Goal: Information Seeking & Learning: Check status

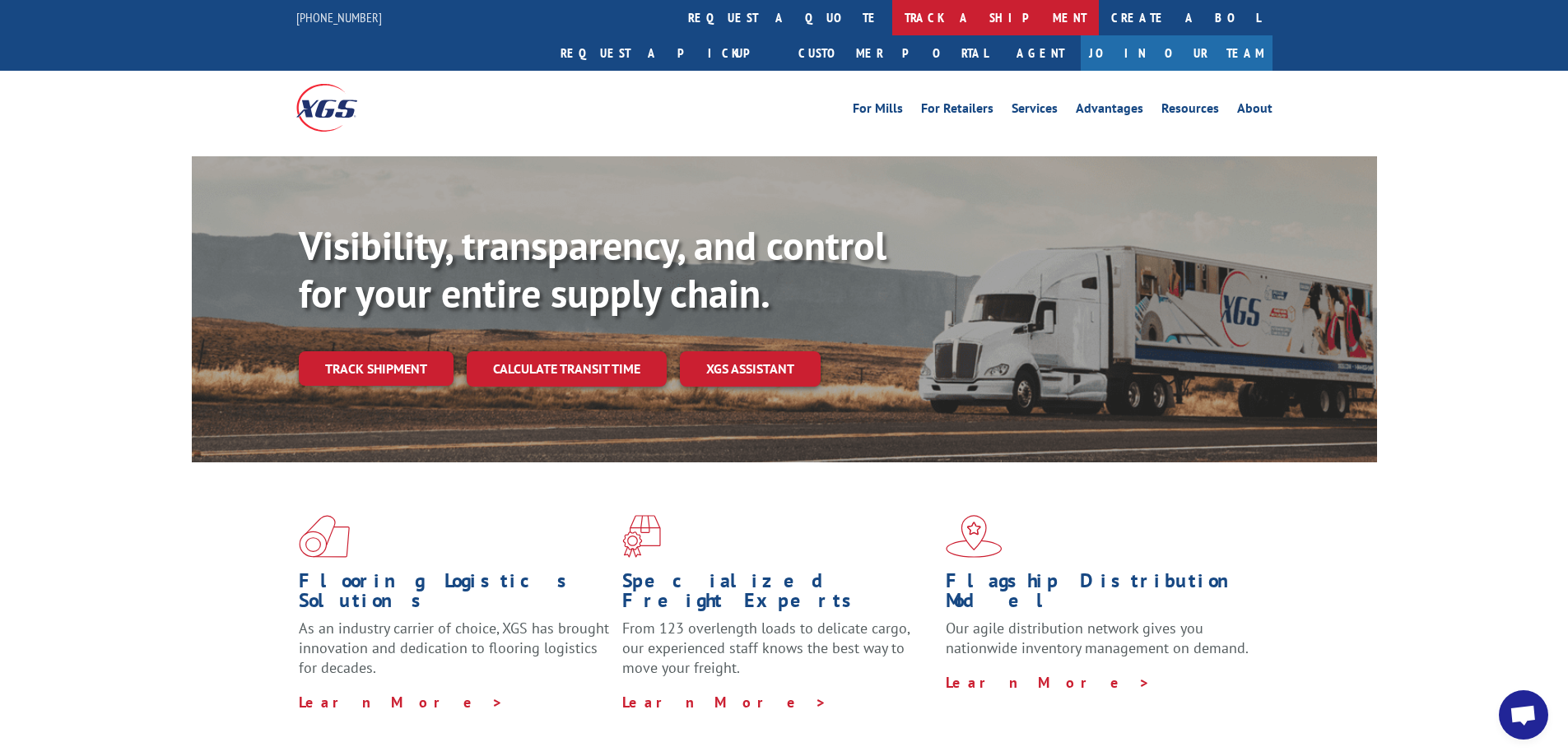
click at [892, 14] on link "track a shipment" at bounding box center [995, 18] width 207 height 36
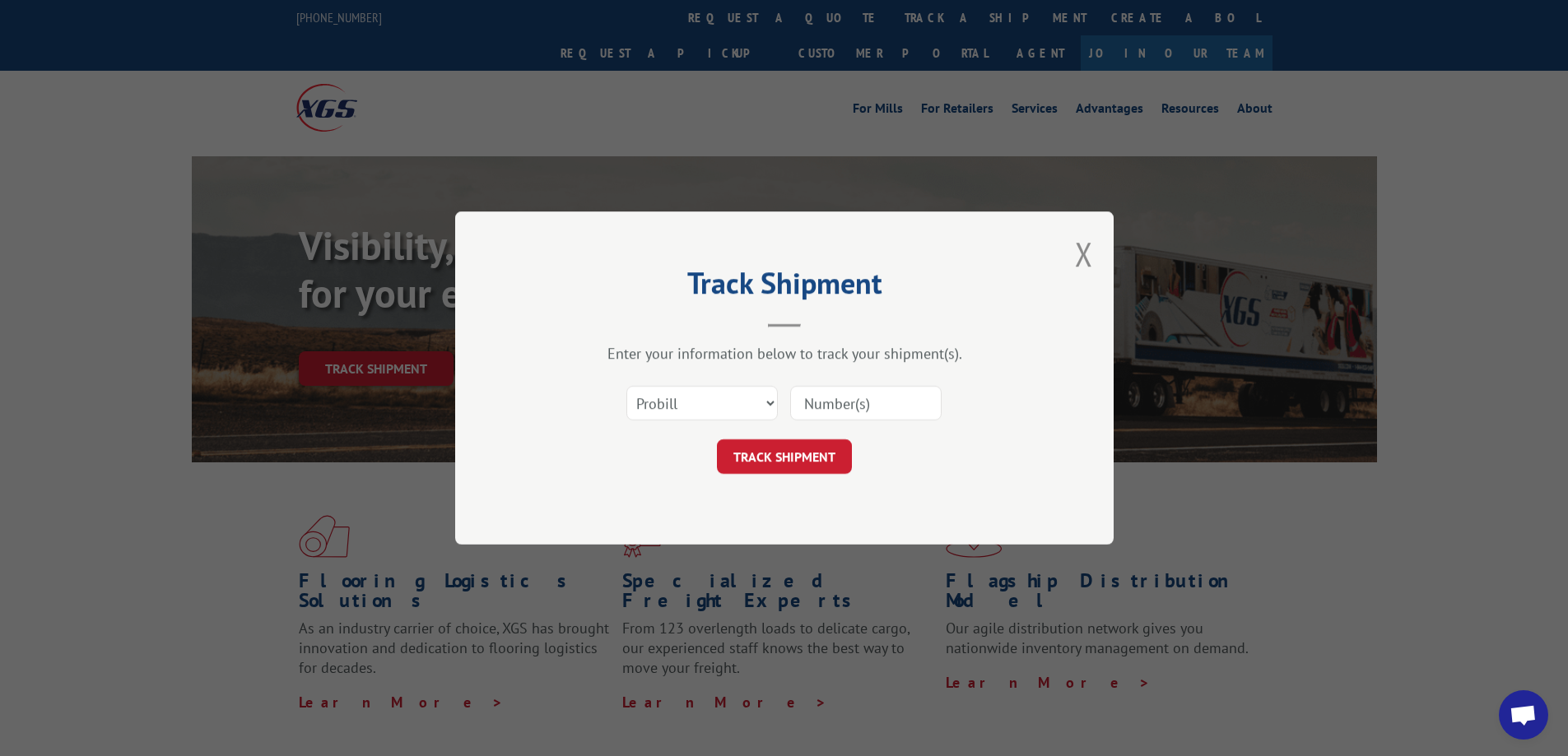
click at [827, 416] on input at bounding box center [866, 402] width 152 height 35
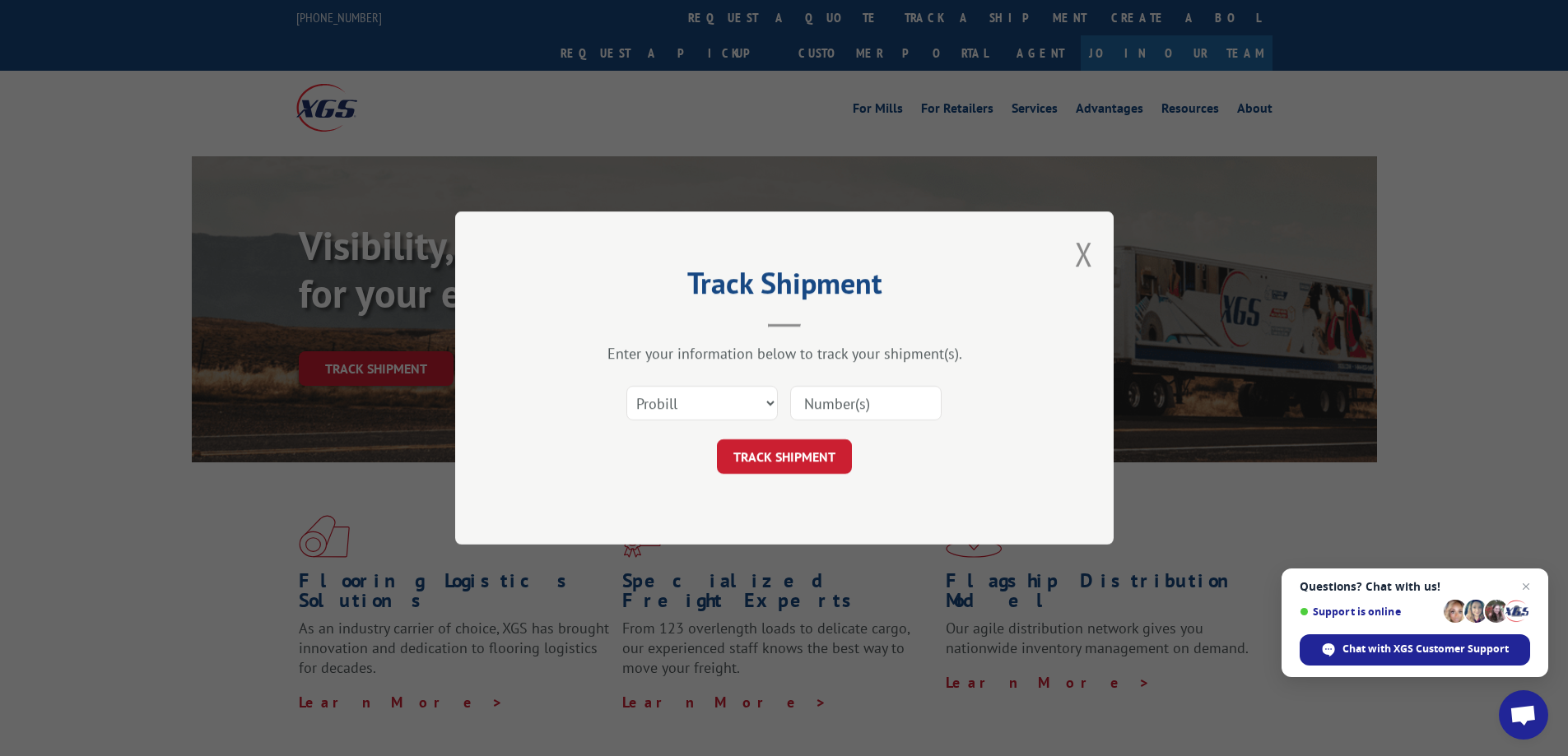
paste input "17501939"
type input "17501939"
drag, startPoint x: 803, startPoint y: 449, endPoint x: 802, endPoint y: 458, distance: 9.1
click at [802, 458] on button "TRACK SHIPMENT" at bounding box center [784, 457] width 135 height 35
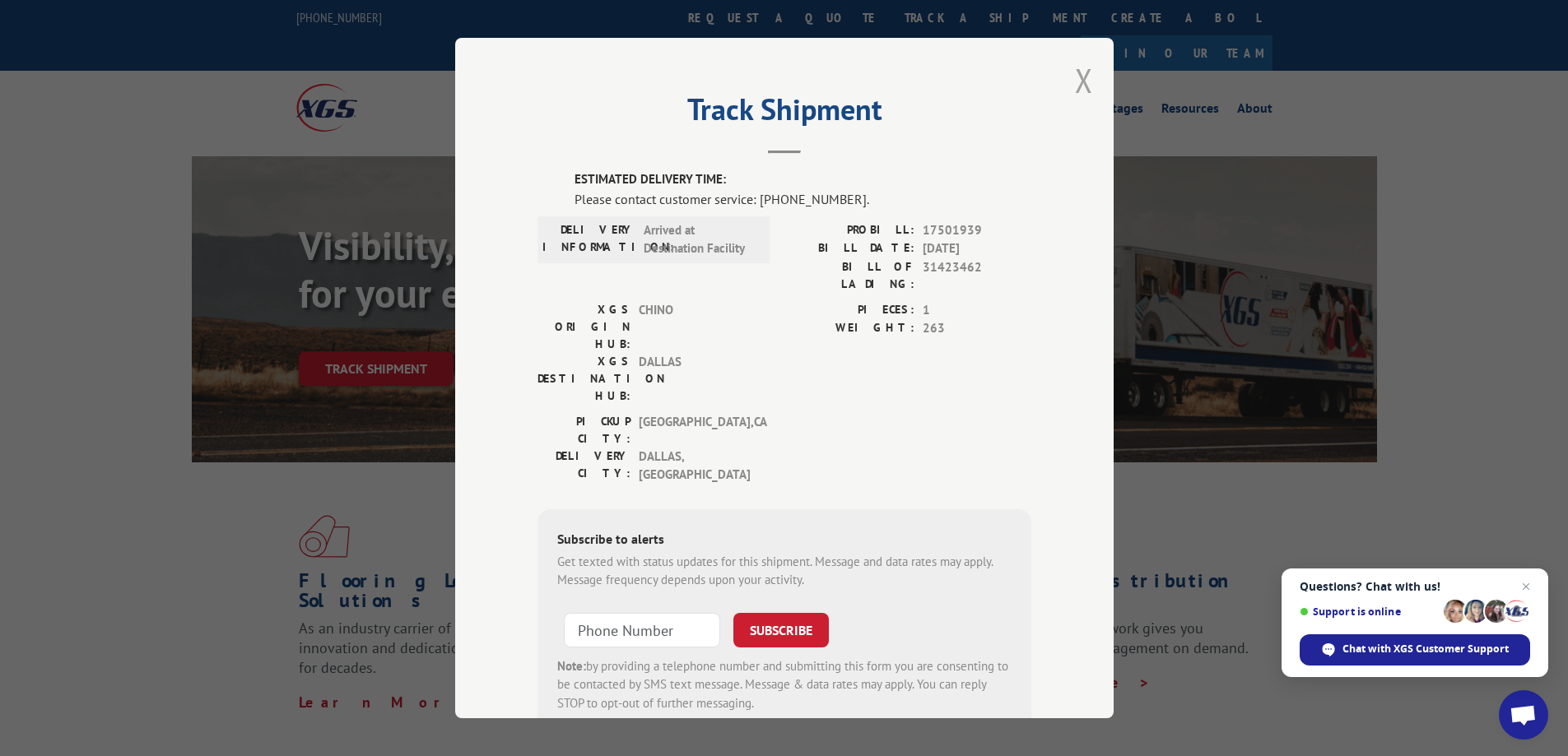
click at [1075, 75] on button "Close modal" at bounding box center [1083, 80] width 18 height 44
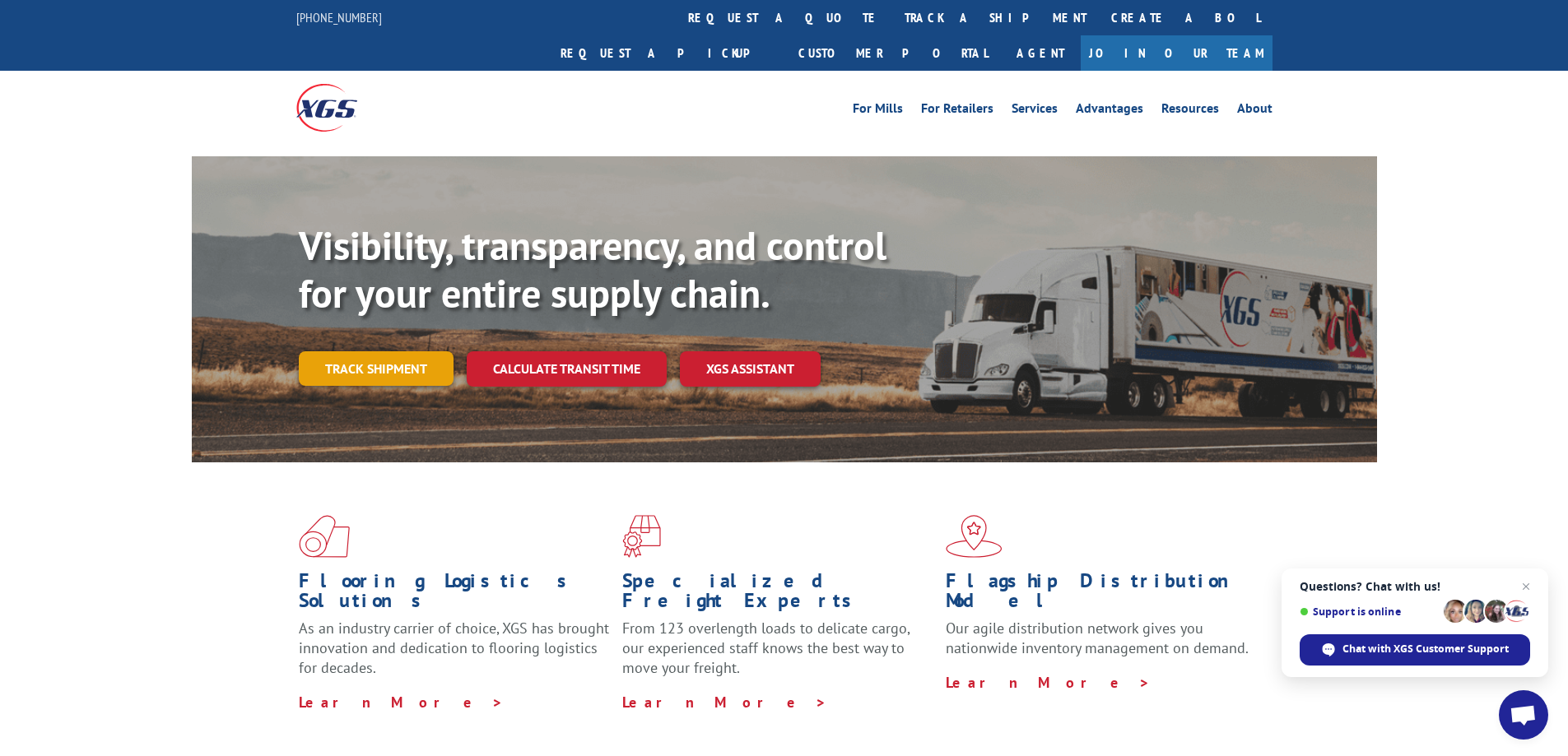
click at [415, 351] on link "Track shipment" at bounding box center [375, 368] width 154 height 35
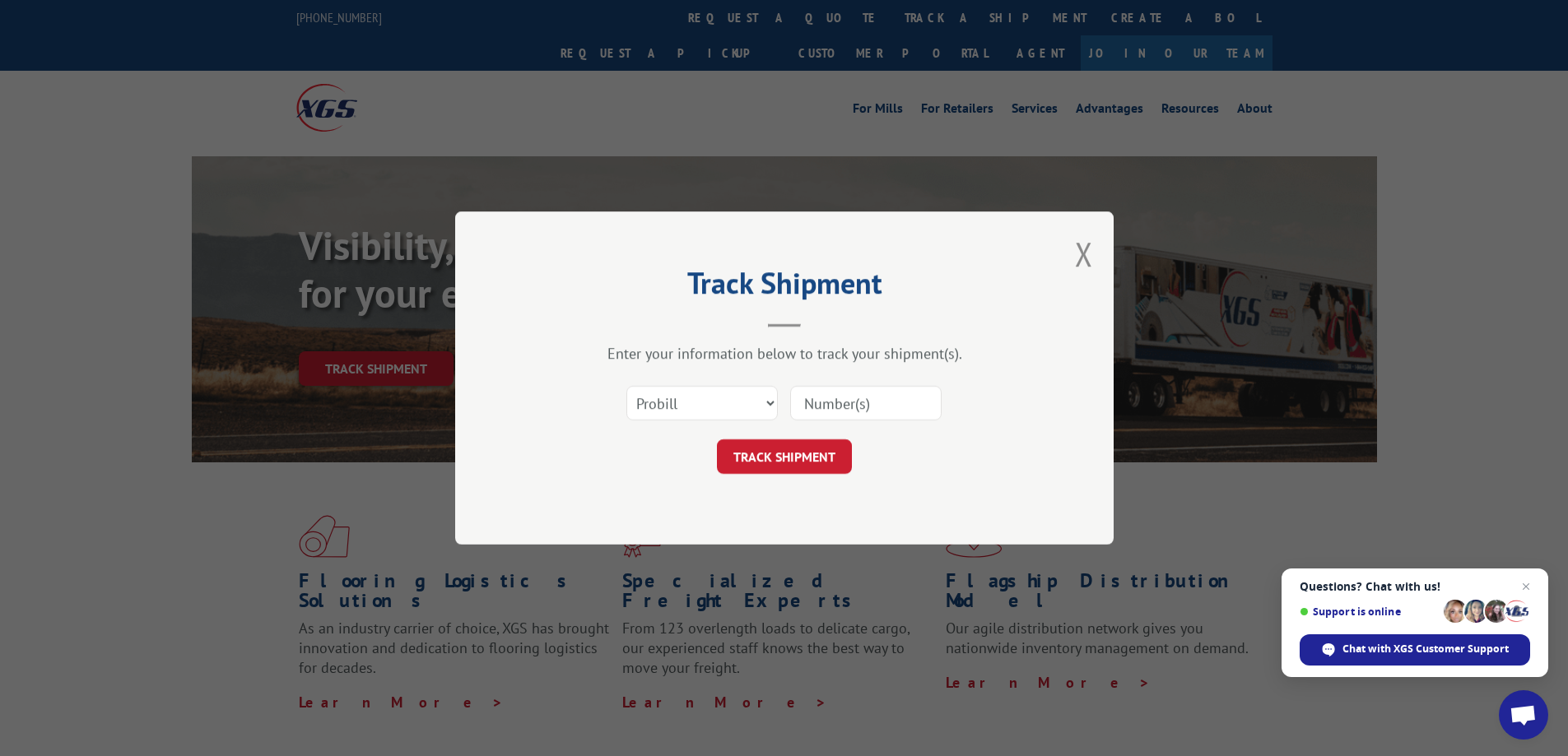
click at [831, 406] on input at bounding box center [866, 402] width 152 height 35
paste input "17501932"
type input "17501932"
click at [813, 474] on div "Track Shipment Enter your information below to track your shipment(s). Select c…" at bounding box center [784, 378] width 658 height 333
click at [828, 451] on button "TRACK SHIPMENT" at bounding box center [784, 457] width 135 height 35
